Goal: Information Seeking & Learning: Understand process/instructions

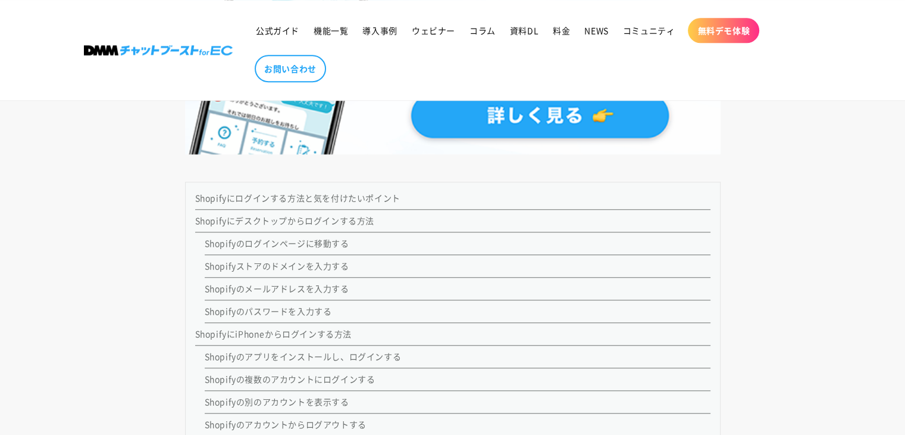
scroll to position [1071, 0]
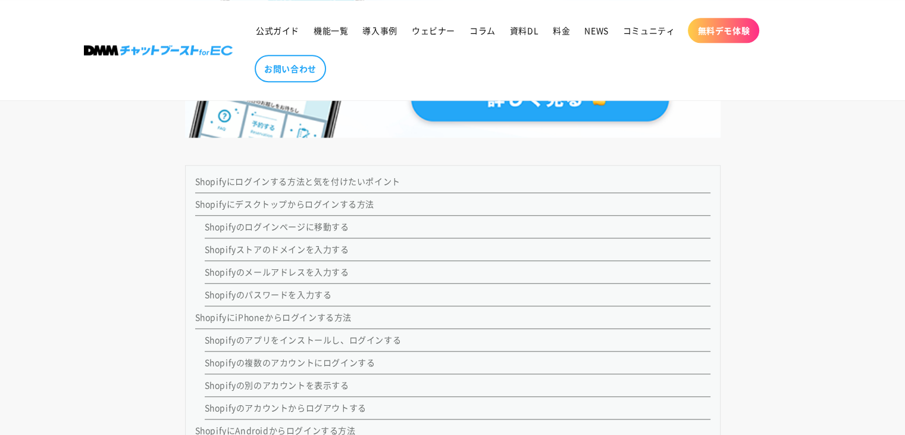
click at [279, 201] on link "Shopifyにデスクトップからログインする方法" at bounding box center [284, 204] width 179 height 12
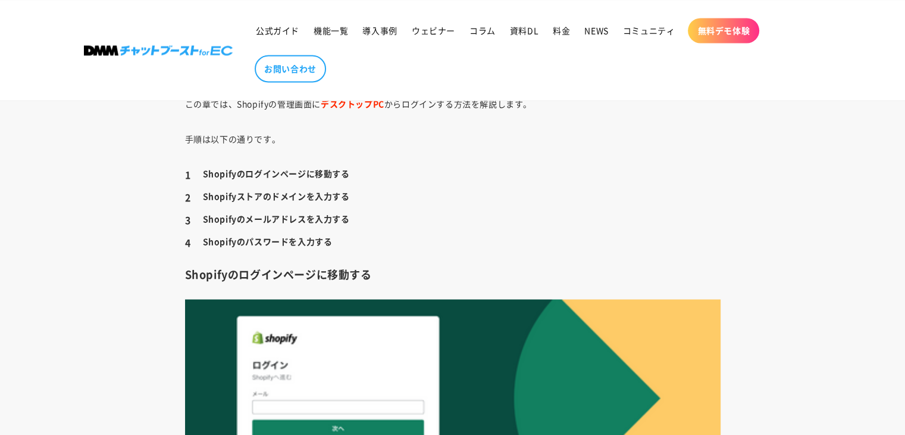
scroll to position [2069, 0]
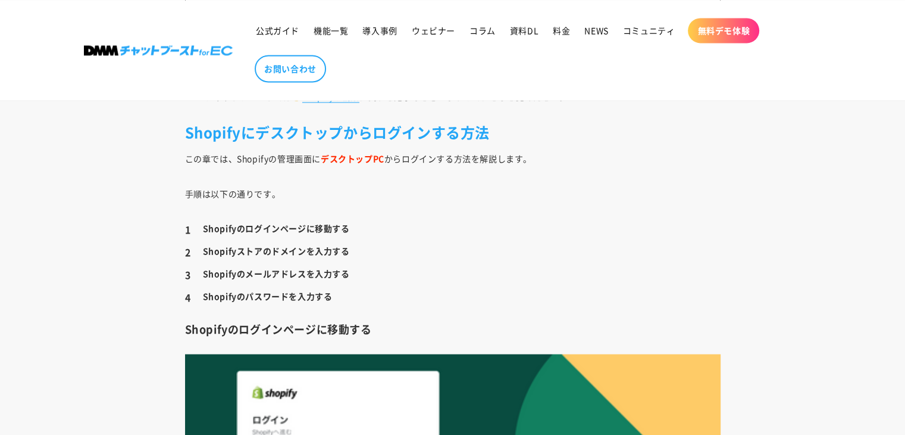
click at [342, 155] on strong "デスクトップPC" at bounding box center [353, 158] width 64 height 12
click at [302, 226] on strong "Shopifyのログインページに移動する" at bounding box center [276, 227] width 147 height 12
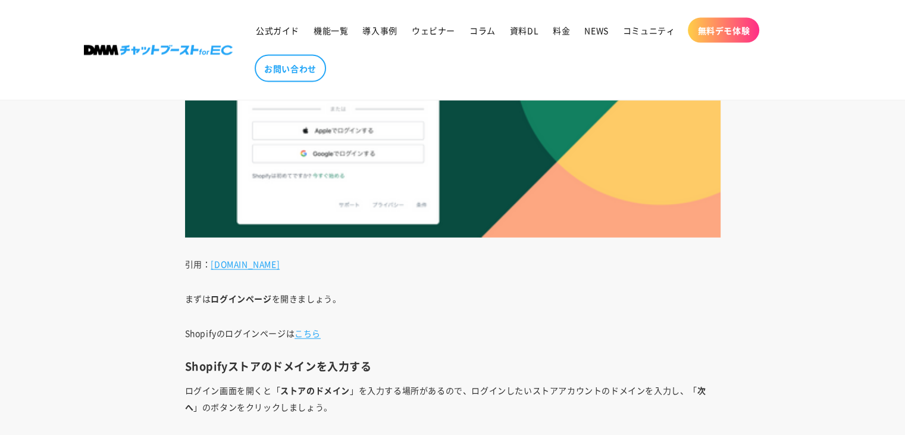
scroll to position [2486, 0]
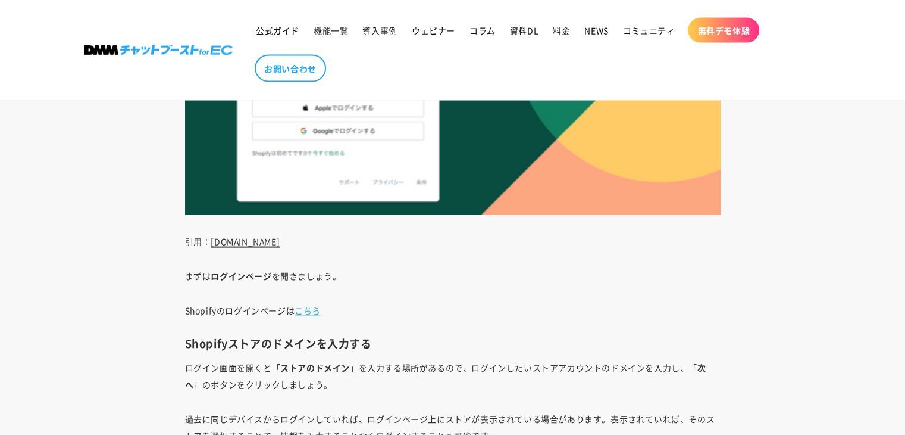
click at [280, 237] on link "[DOMAIN_NAME]" at bounding box center [245, 241] width 69 height 12
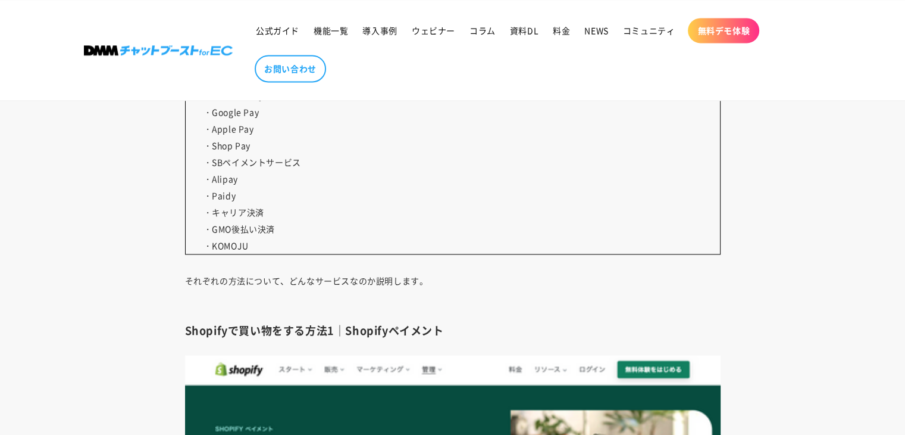
scroll to position [1905, 0]
